Goal: Check status: Check status

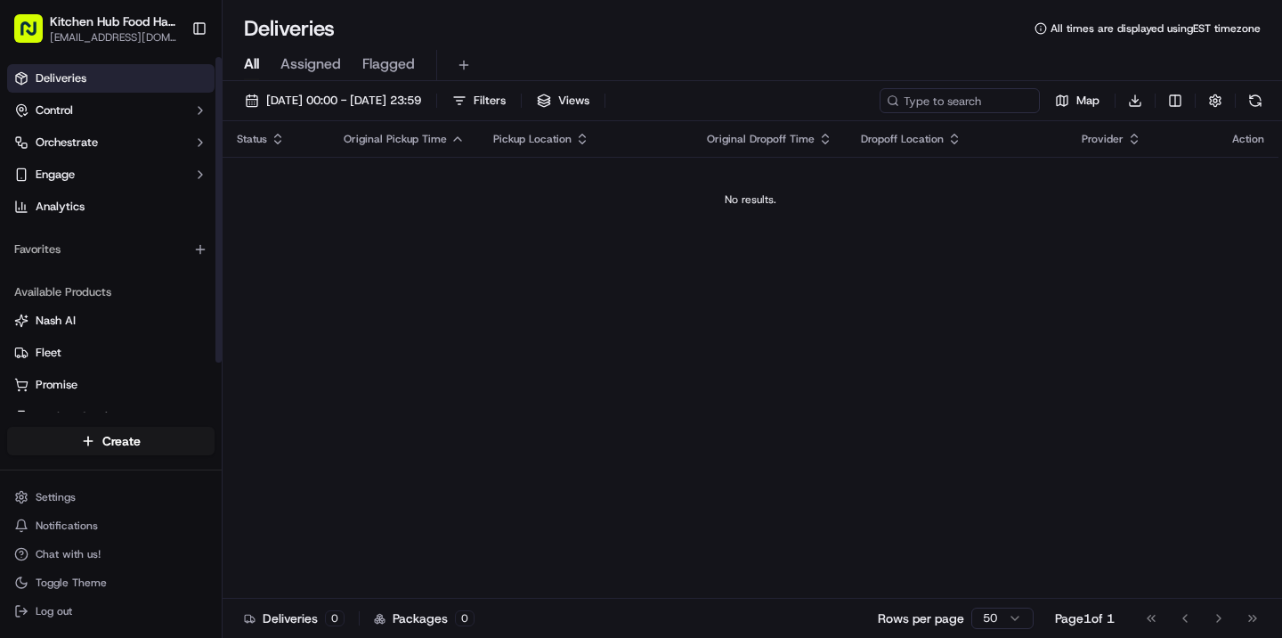
click at [354, 86] on div "16/09/2025 00:00 - 16/09/2025 23:59 Filters Views Map Download Status Original …" at bounding box center [753, 361] width 1060 height 560
click at [354, 93] on span "16/09/2025 00:00 - 16/09/2025 23:59" at bounding box center [343, 101] width 155 height 16
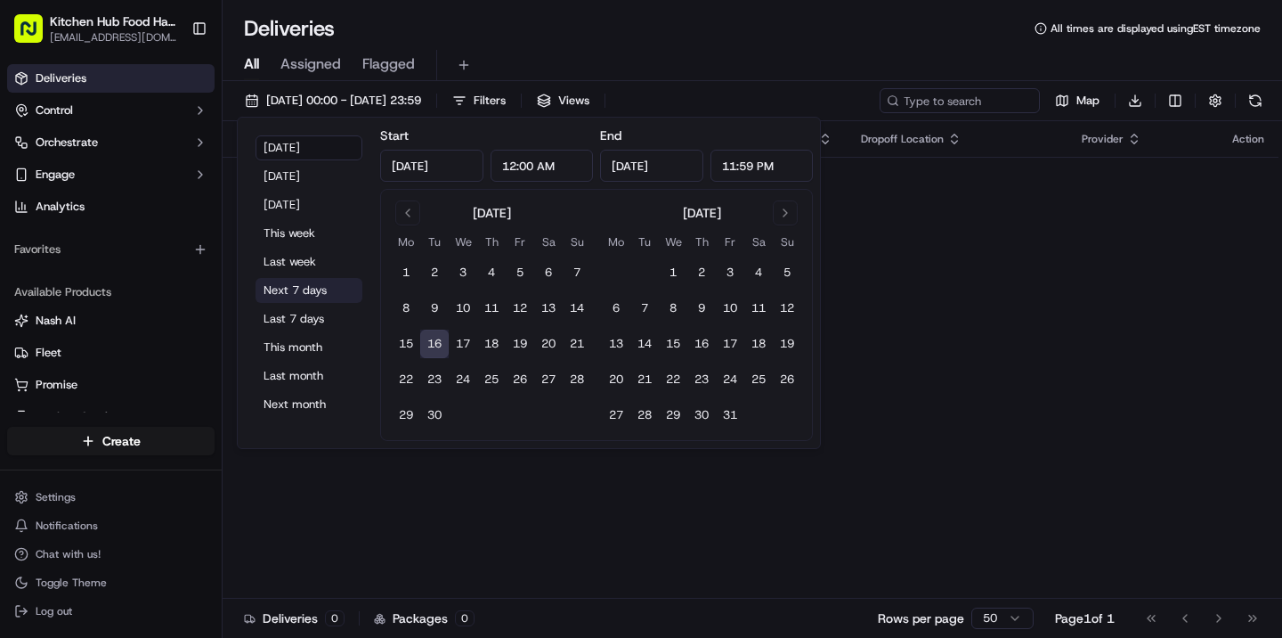
click at [297, 289] on button "Next 7 days" at bounding box center [309, 290] width 107 height 25
type input "Sep 23, 2025"
click at [289, 314] on button "Last 7 days" at bounding box center [309, 318] width 107 height 25
type input "Sep 9, 2025"
type input "Sep 16, 2025"
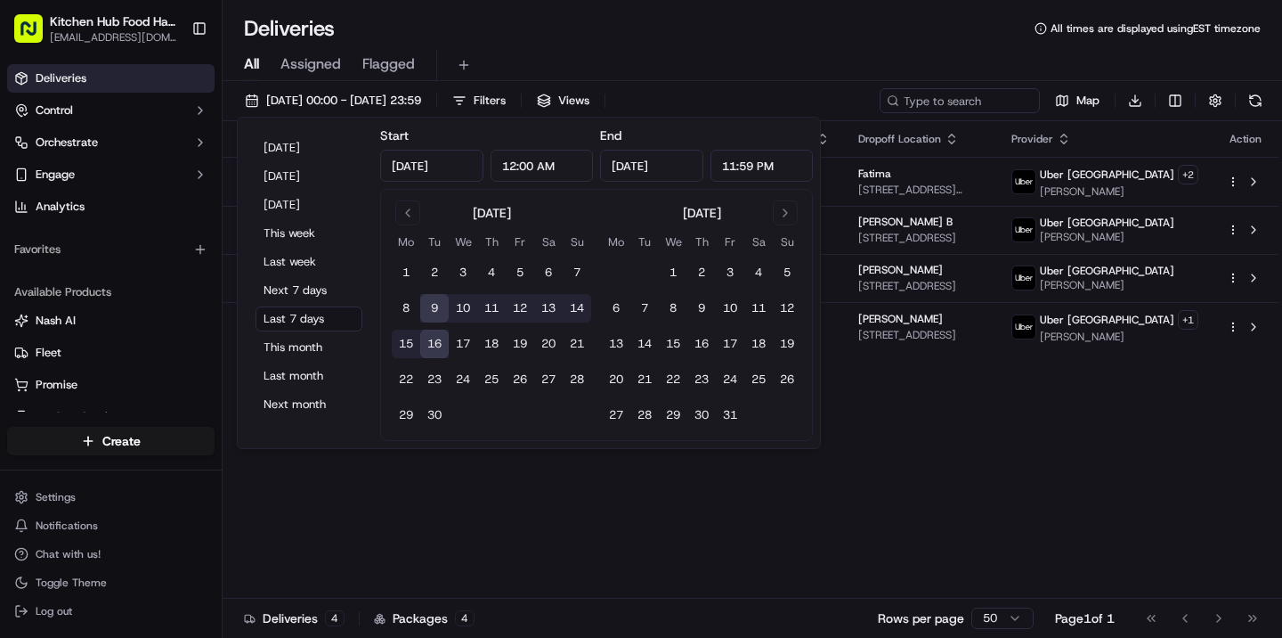
click at [670, 491] on div "Status Original Pickup Time Pickup Location Original Dropoff Time Dropoff Locat…" at bounding box center [751, 359] width 1056 height 477
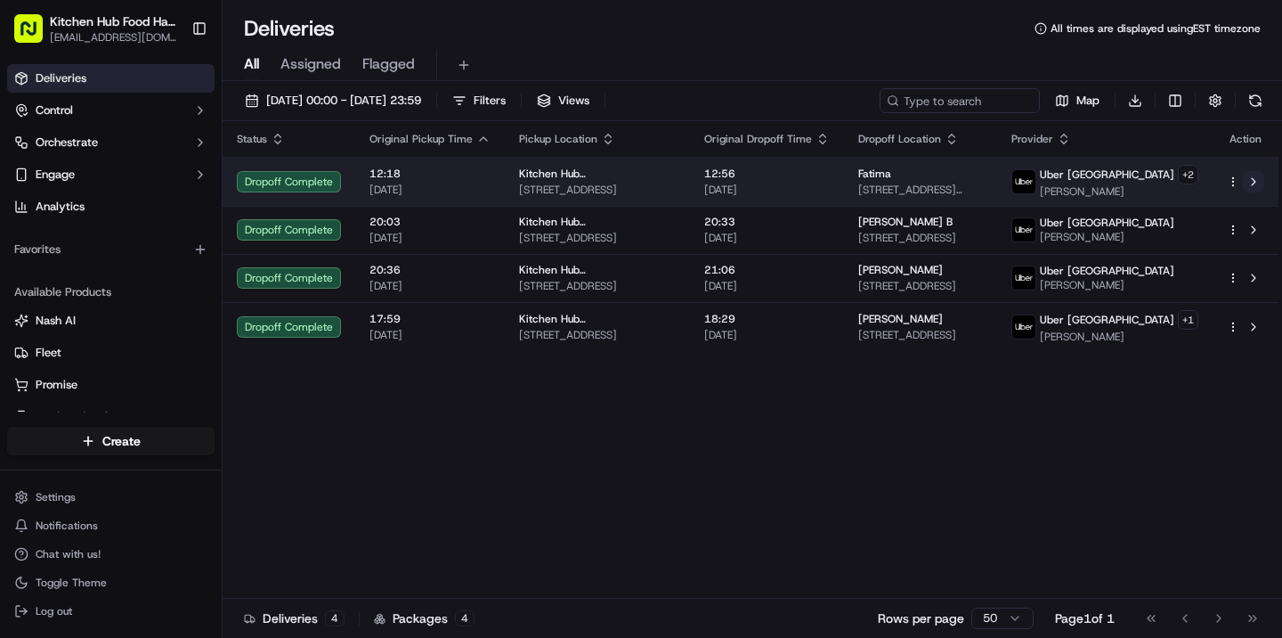
click at [1256, 180] on button at bounding box center [1253, 181] width 21 height 21
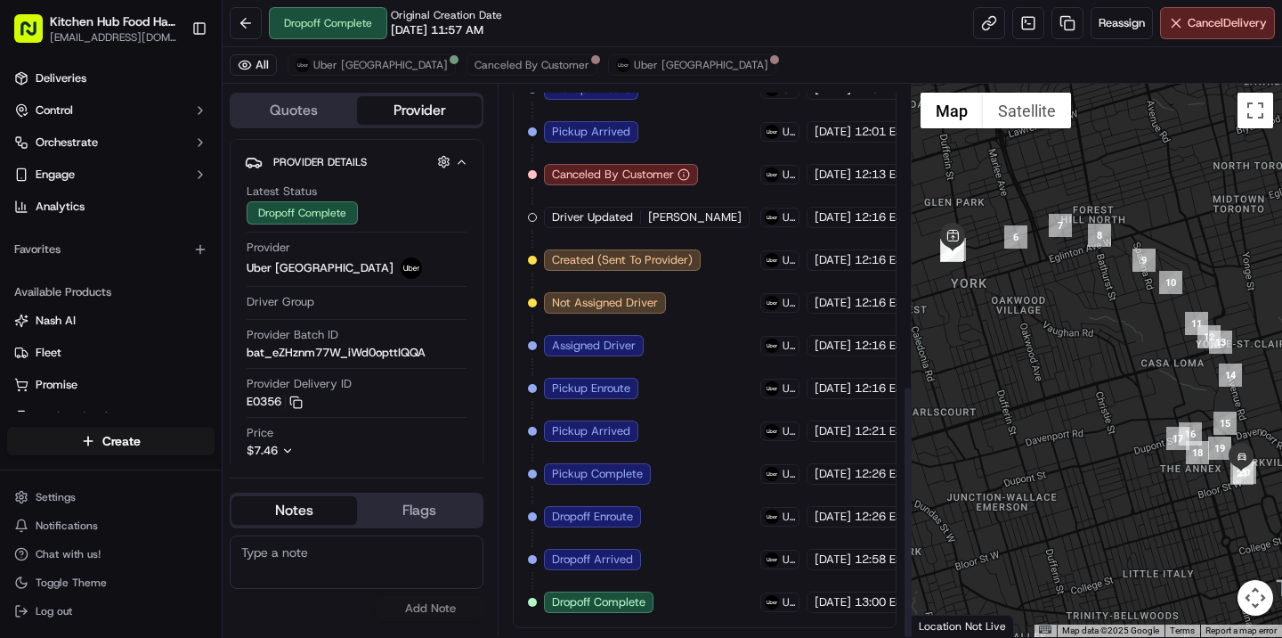
scroll to position [653, 0]
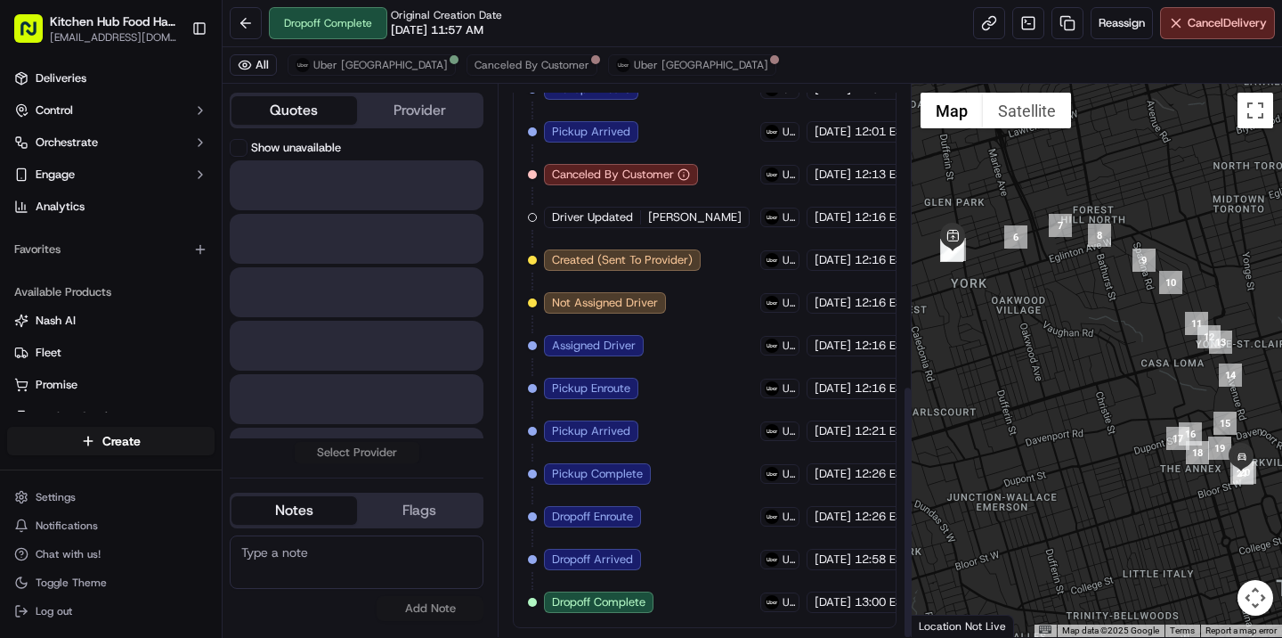
click at [311, 111] on button "Quotes" at bounding box center [295, 110] width 126 height 28
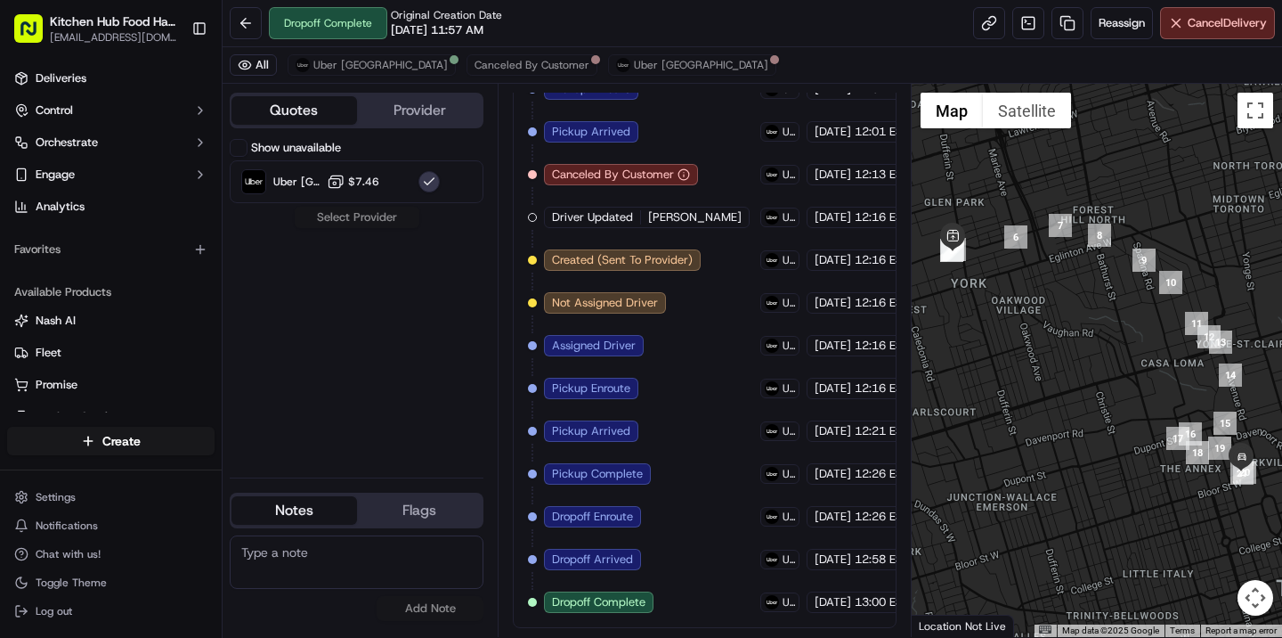
scroll to position [0, 0]
click at [408, 112] on button "Provider" at bounding box center [420, 110] width 126 height 28
